Goal: Navigation & Orientation: Understand site structure

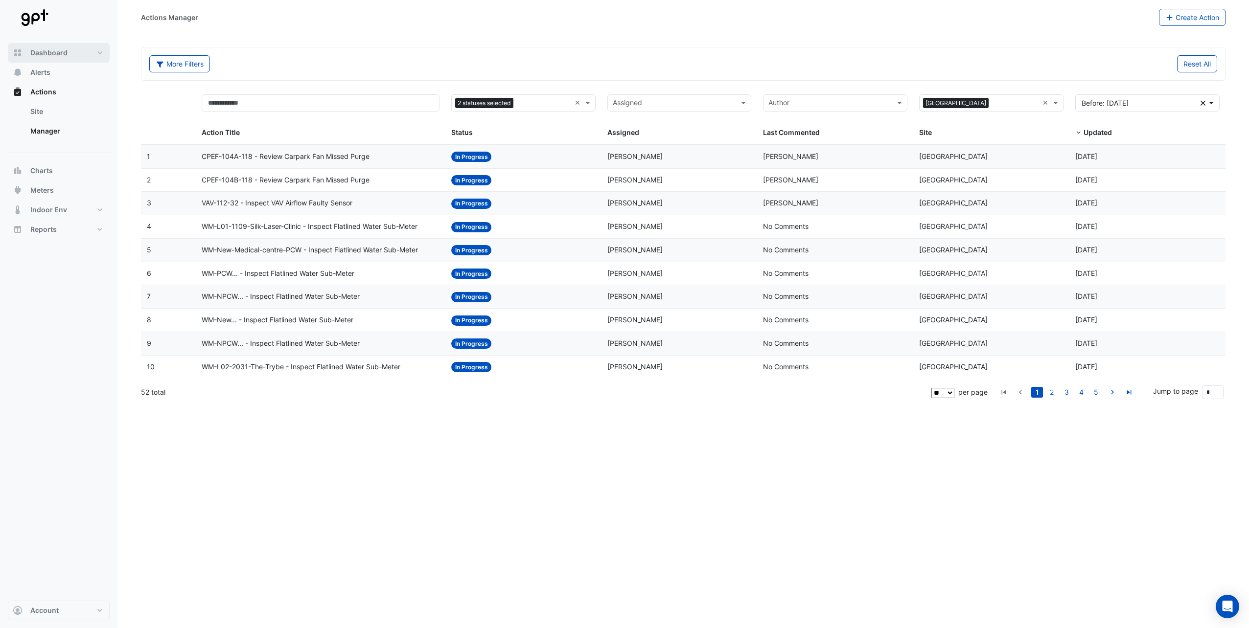
click at [105, 49] on button "Dashboard" at bounding box center [59, 53] width 102 height 20
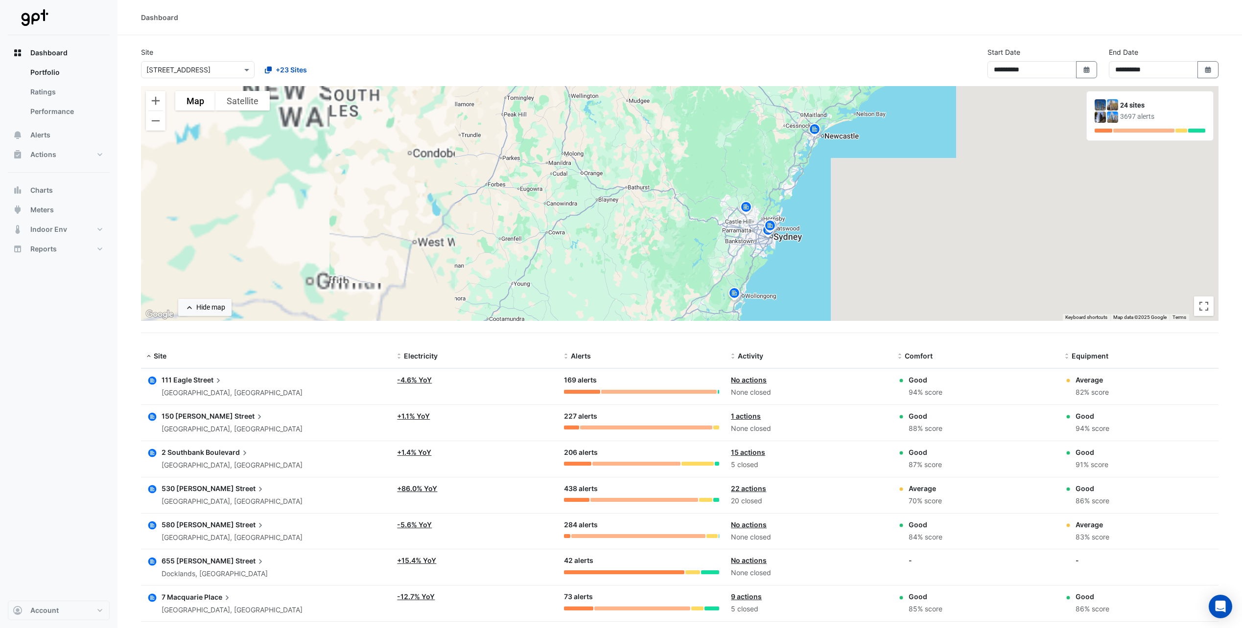
drag, startPoint x: 791, startPoint y: 129, endPoint x: 800, endPoint y: 185, distance: 57.0
click at [800, 187] on div "To activate drag with keyboard, press Alt + Enter. Once in keyboard drag state,…" at bounding box center [679, 203] width 1077 height 235
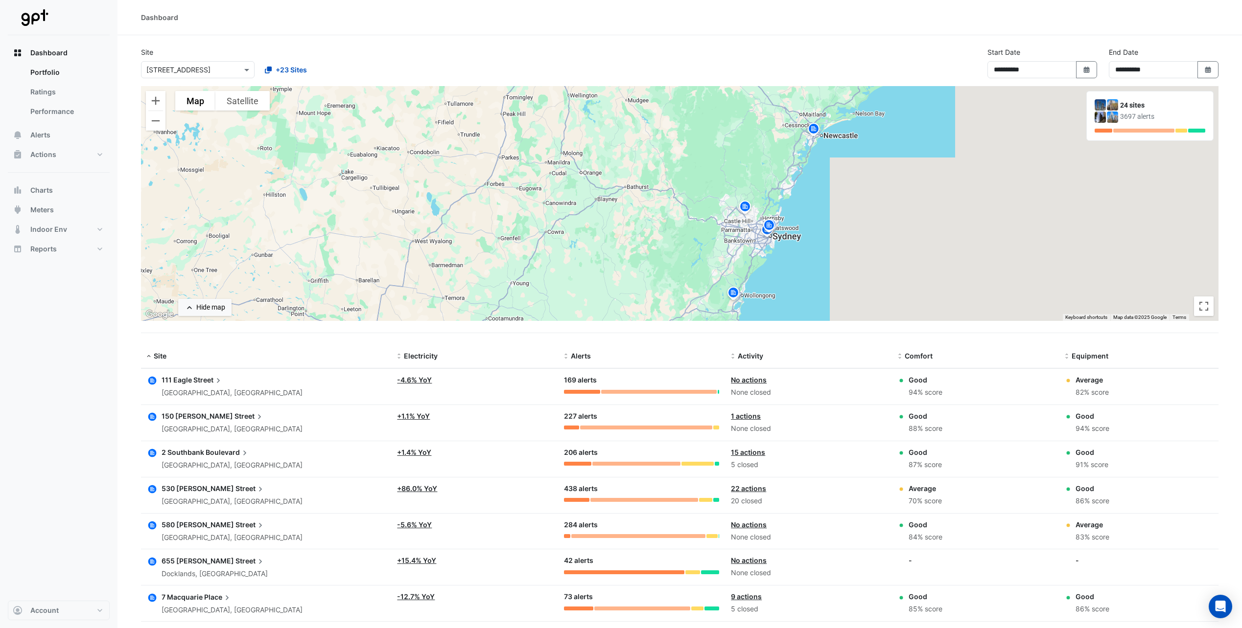
click at [814, 127] on img at bounding box center [814, 130] width 16 height 17
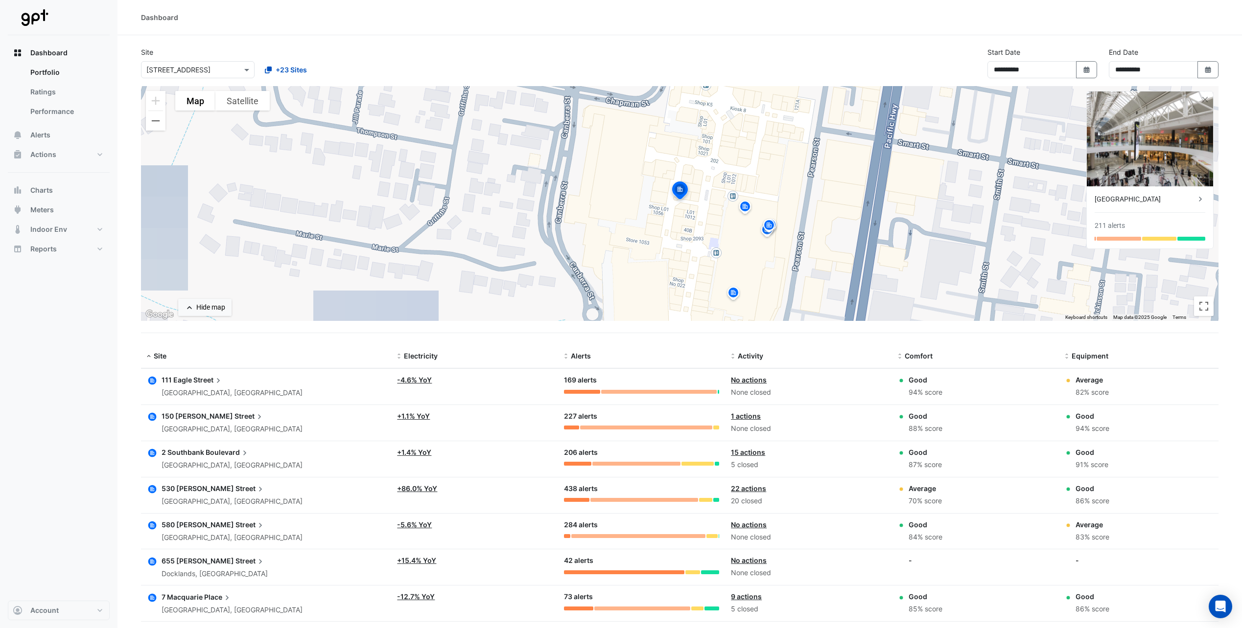
click at [681, 192] on img at bounding box center [680, 191] width 22 height 23
click at [683, 194] on img at bounding box center [680, 191] width 22 height 23
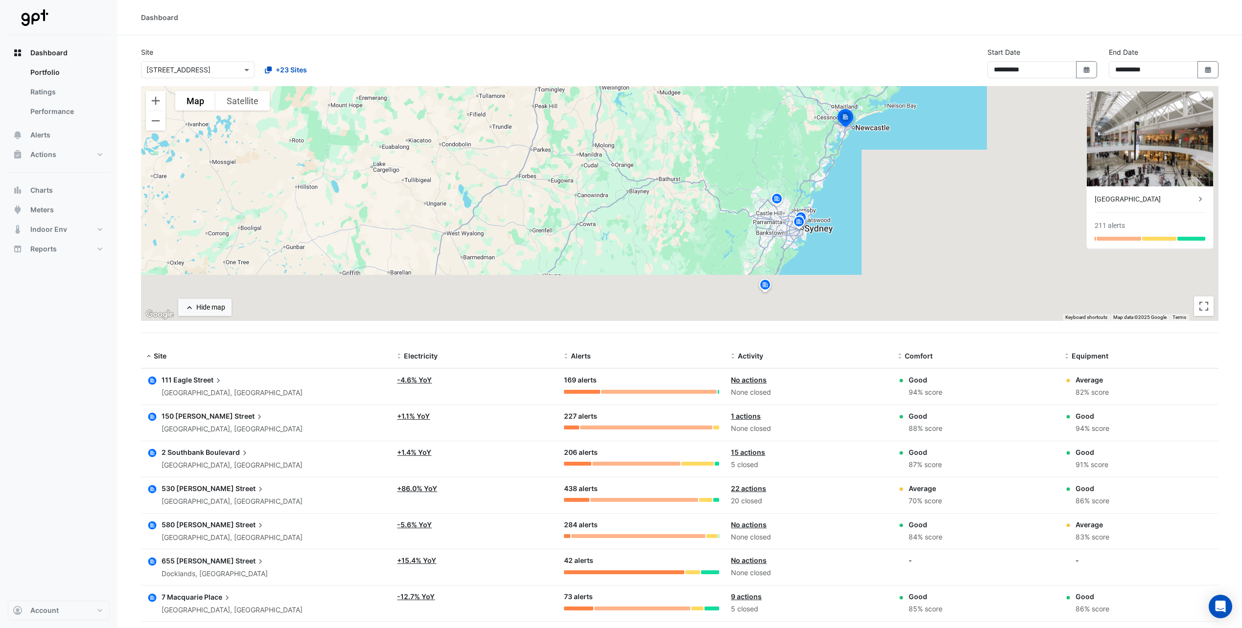
drag, startPoint x: 705, startPoint y: 277, endPoint x: 781, endPoint y: 141, distance: 155.8
click at [782, 141] on div "To activate drag with keyboard, press Alt + Enter. Once in keyboard drag state,…" at bounding box center [679, 203] width 1077 height 235
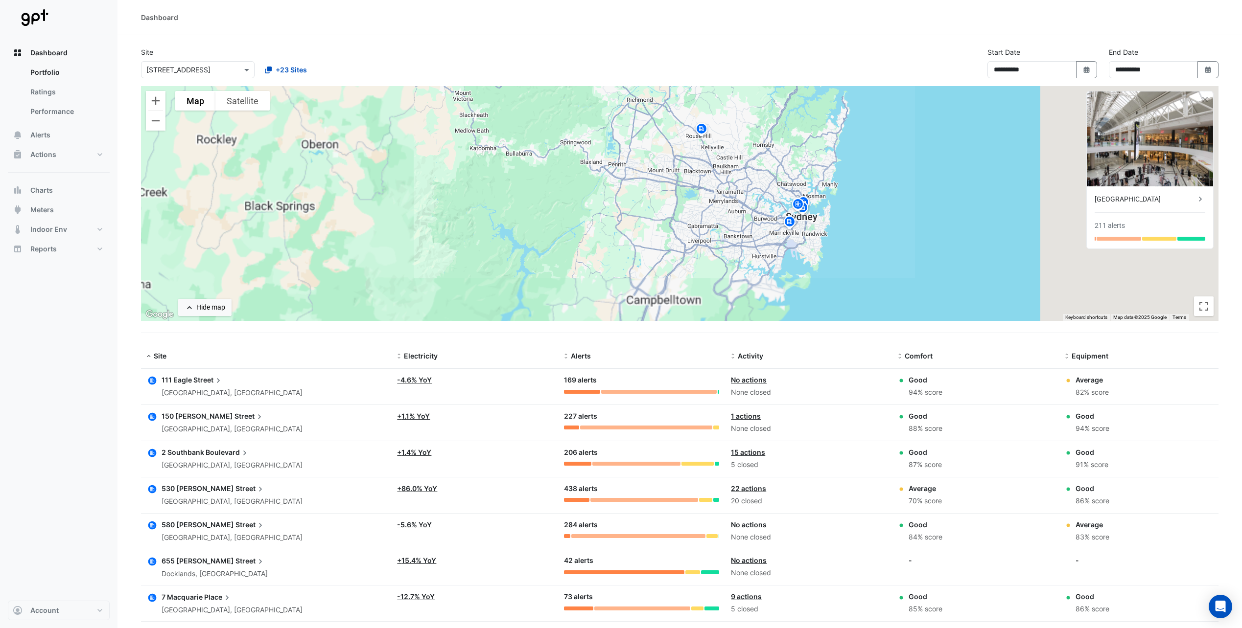
drag, startPoint x: 734, startPoint y: 165, endPoint x: 699, endPoint y: 180, distance: 37.7
click at [718, 187] on div "To activate drag with keyboard, press Alt + Enter. Once in keyboard drag state,…" at bounding box center [679, 203] width 1077 height 235
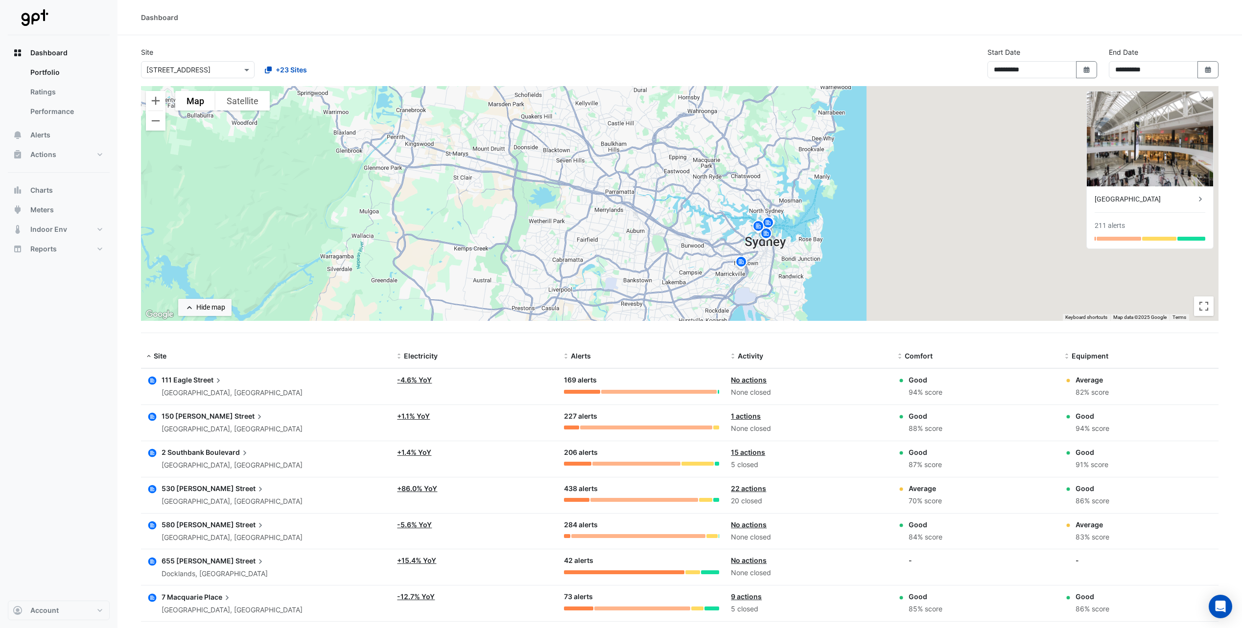
drag, startPoint x: 829, startPoint y: 250, endPoint x: 765, endPoint y: 251, distance: 64.1
click at [765, 251] on div "To activate drag with keyboard, press Alt + Enter. Once in keyboard drag state,…" at bounding box center [679, 203] width 1077 height 235
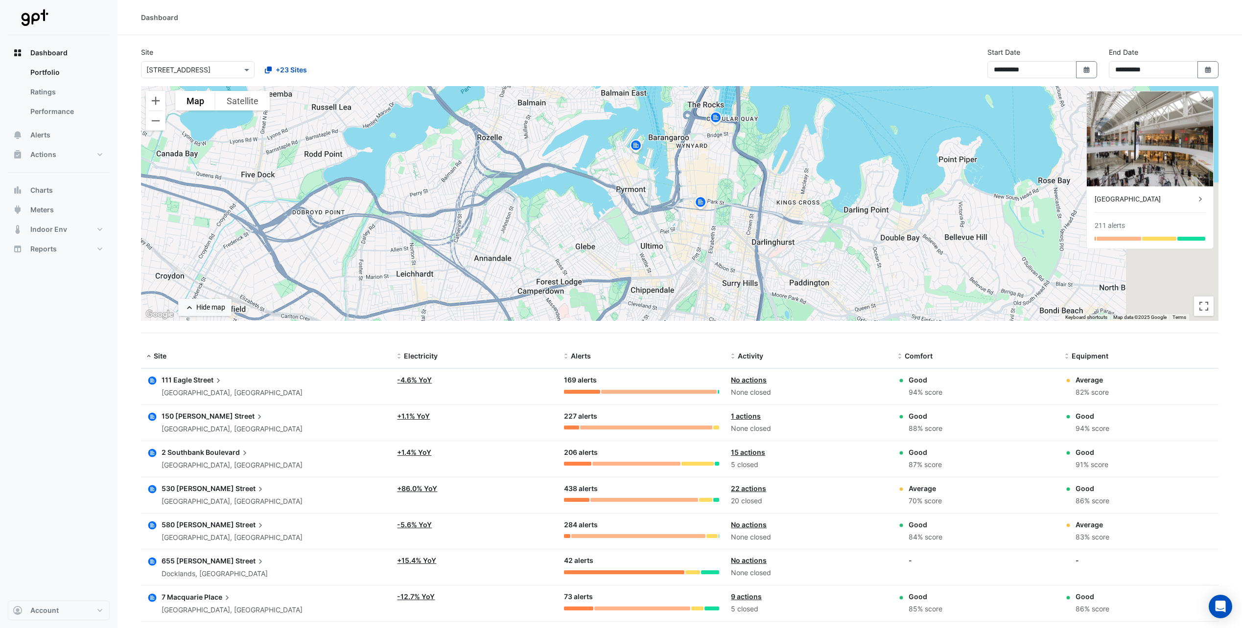
click at [636, 148] on img at bounding box center [636, 146] width 16 height 17
